Goal: Task Accomplishment & Management: Complete application form

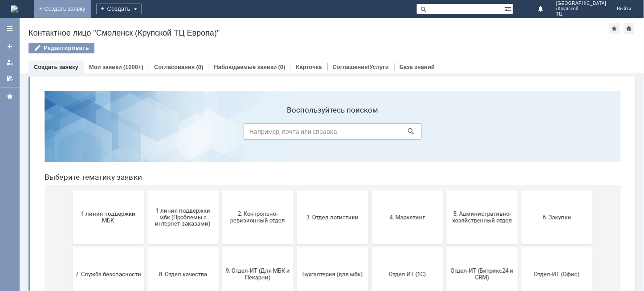
click at [91, 6] on link "+ Создать заявку" at bounding box center [62, 9] width 57 height 18
click at [91, 8] on link "+ Создать заявку" at bounding box center [62, 9] width 57 height 18
click at [142, 3] on div "Создать" at bounding box center [118, 9] width 45 height 18
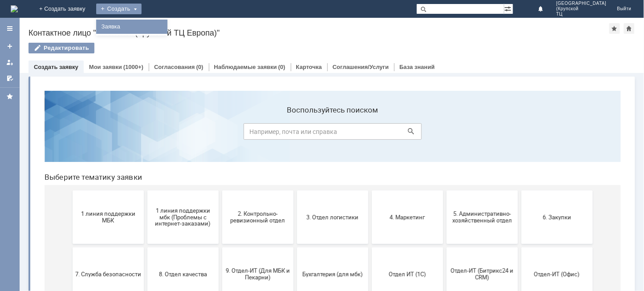
click at [166, 24] on link "Заявка" at bounding box center [132, 26] width 68 height 11
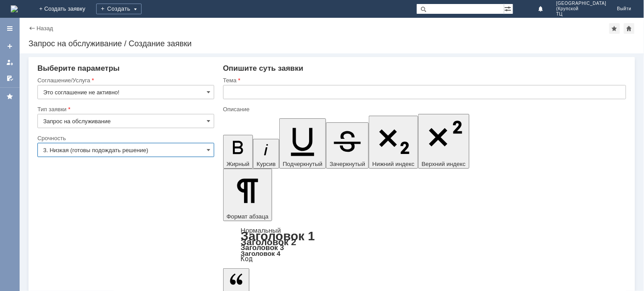
click at [144, 154] on input "3. Низкая (готовы подождать решение)" at bounding box center [125, 150] width 177 height 14
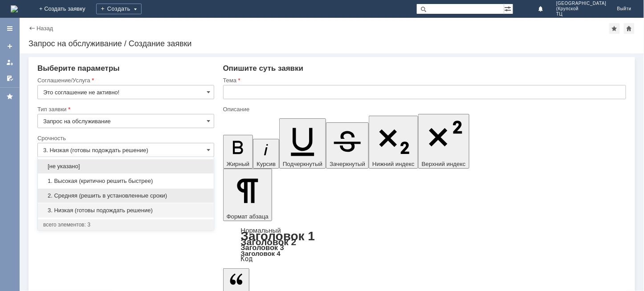
click at [133, 200] on div "2. Средняя (решить в установленные сроки)" at bounding box center [126, 196] width 176 height 14
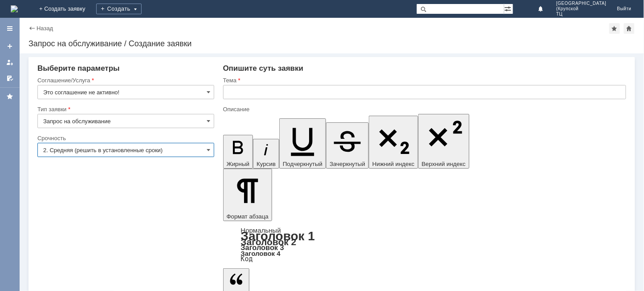
type input "2. Средняя (решить в установленные сроки)"
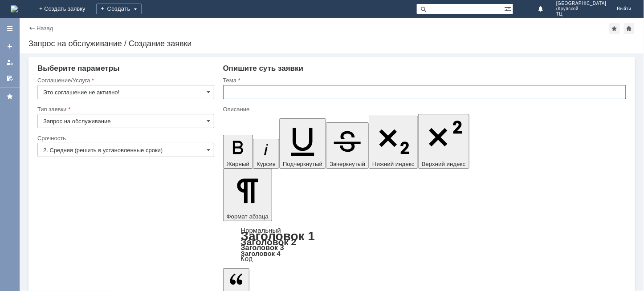
click at [277, 89] on input "text" at bounding box center [424, 92] width 403 height 14
click at [277, 92] on input "прошу удалить отложеные чеки" at bounding box center [424, 92] width 403 height 14
click at [294, 90] on input "прошу удалить отложеные чеки" at bounding box center [424, 92] width 403 height 14
type input "прошу удалить отложенные чеки"
